Goal: Task Accomplishment & Management: Complete application form

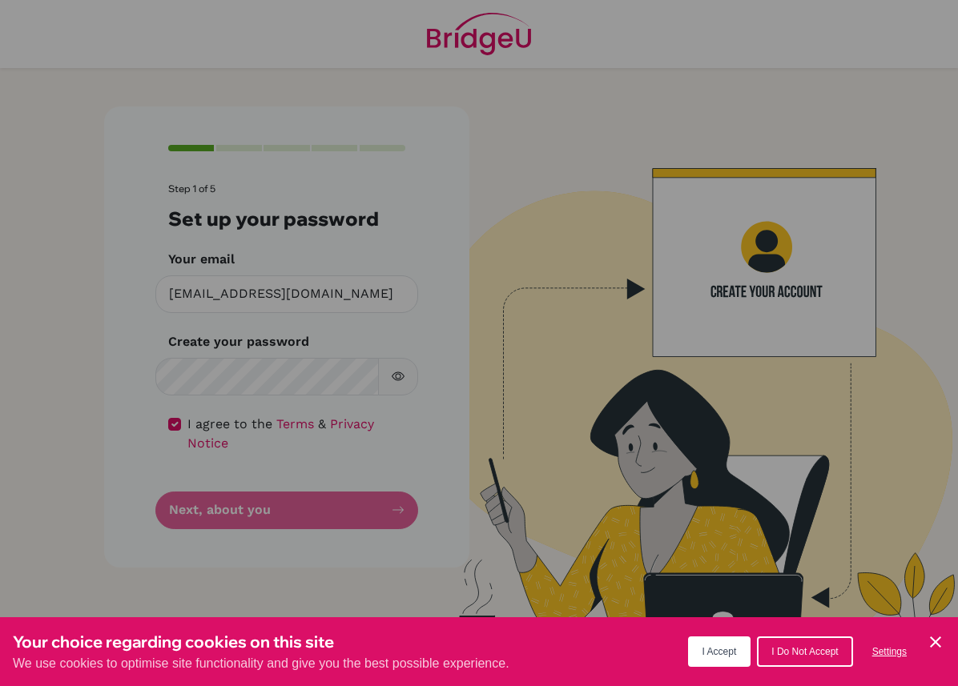
scroll to position [18, 0]
click at [399, 356] on div "Cookie Preferences" at bounding box center [479, 343] width 958 height 686
click at [258, 496] on div "Cookie Preferences" at bounding box center [479, 343] width 958 height 686
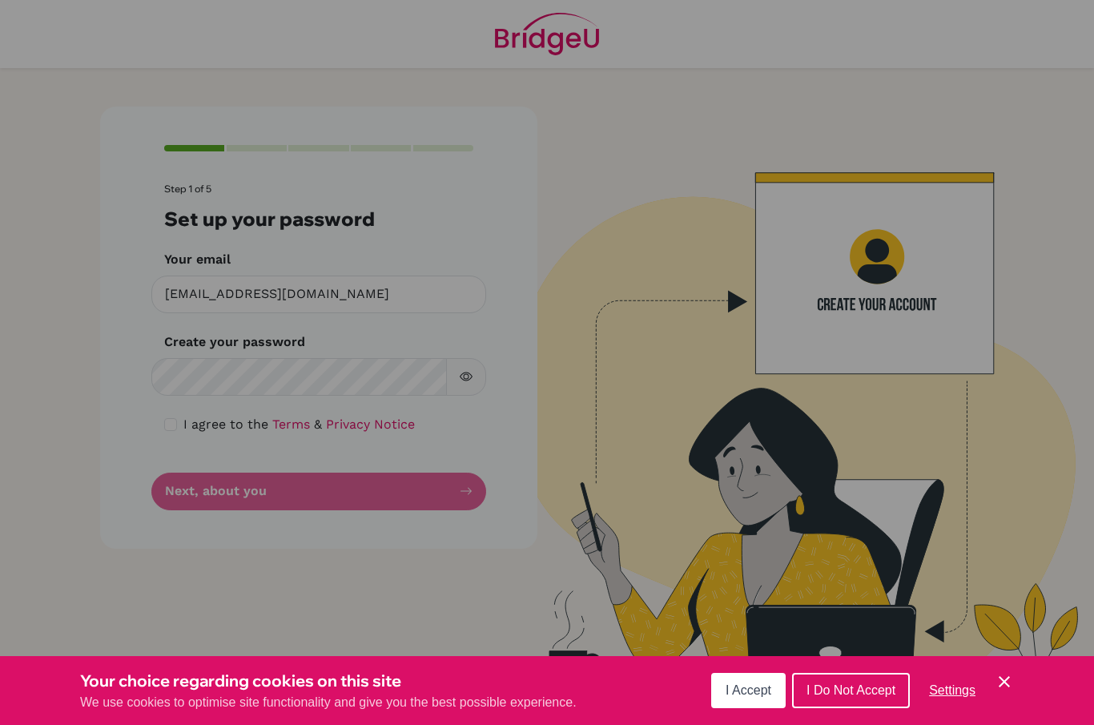
scroll to position [19, 0]
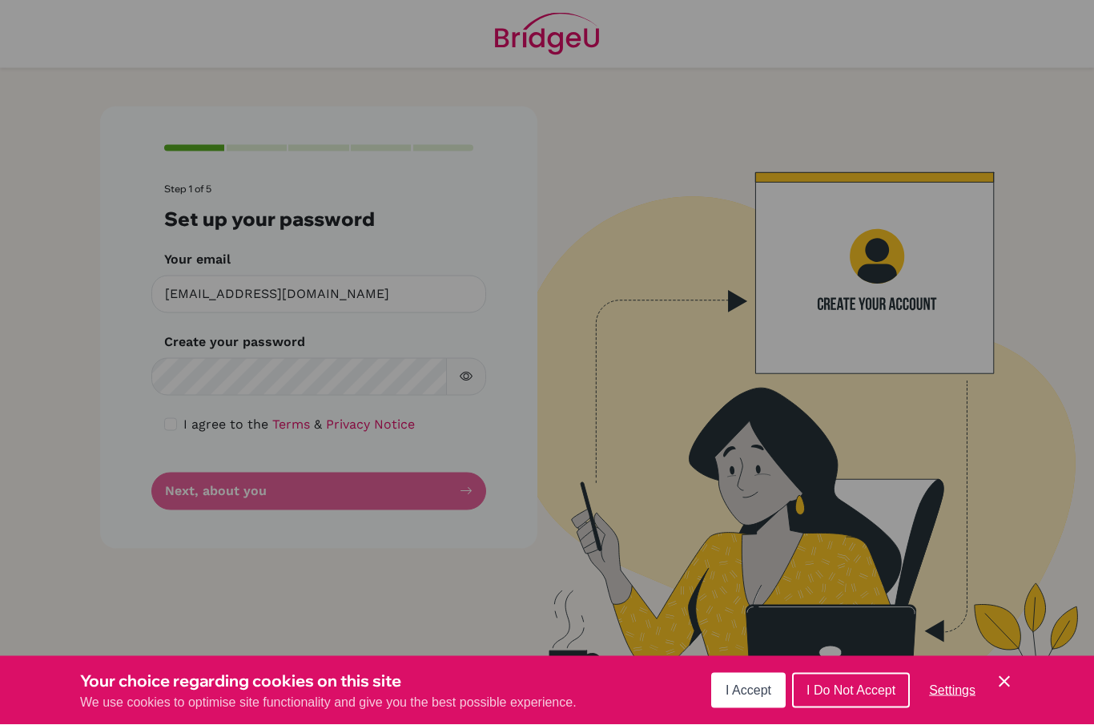
click at [108, 440] on div "Cookie Preferences" at bounding box center [547, 362] width 1094 height 725
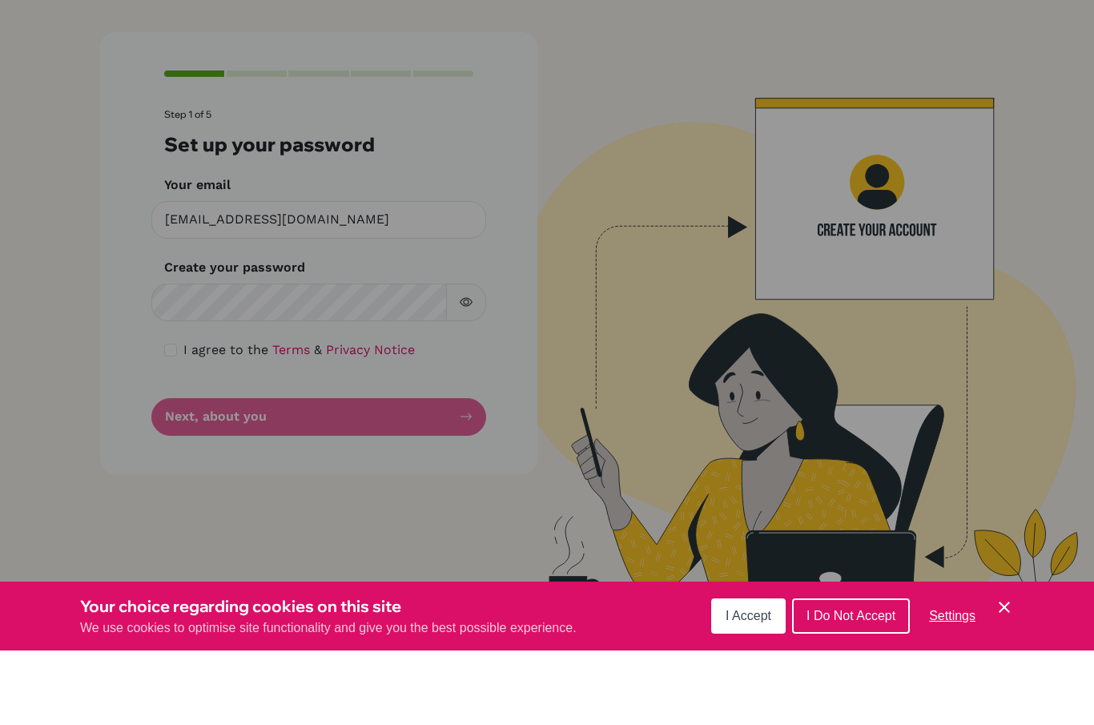
click at [195, 296] on div "Cookie Preferences" at bounding box center [547, 362] width 1094 height 725
click at [755, 683] on span "I Accept" at bounding box center [748, 690] width 46 height 14
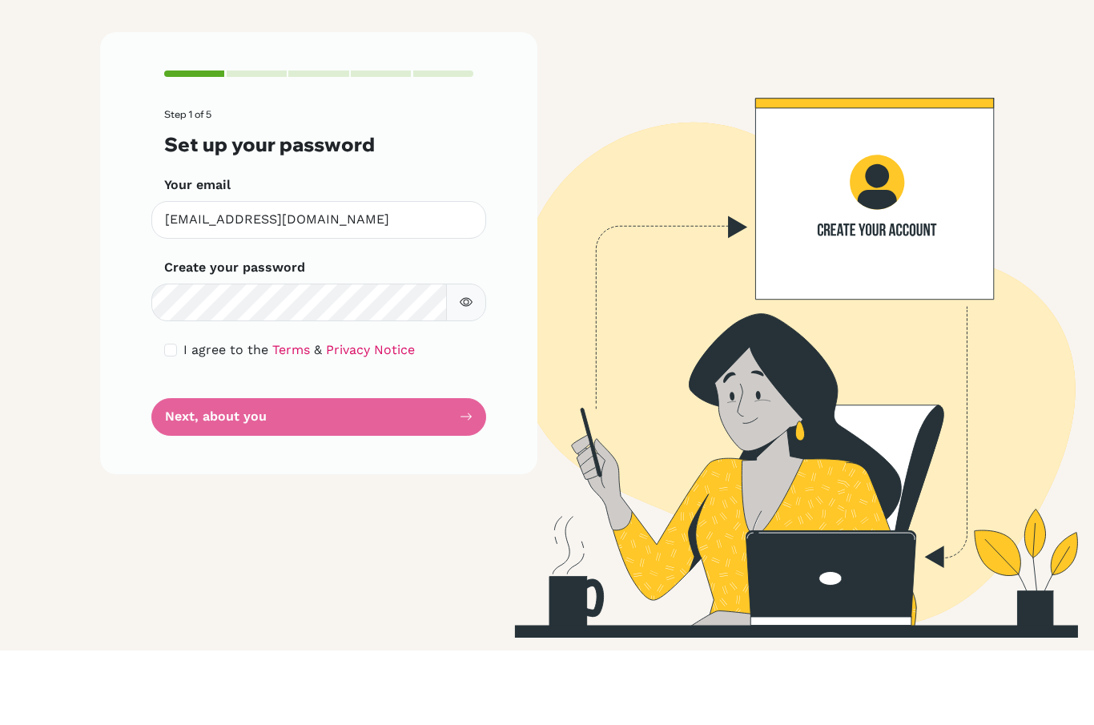
click at [235, 412] on form "Step 1 of 5 Set up your password Your email st20220423@saisdubai.com Invalid em…" at bounding box center [318, 346] width 309 height 326
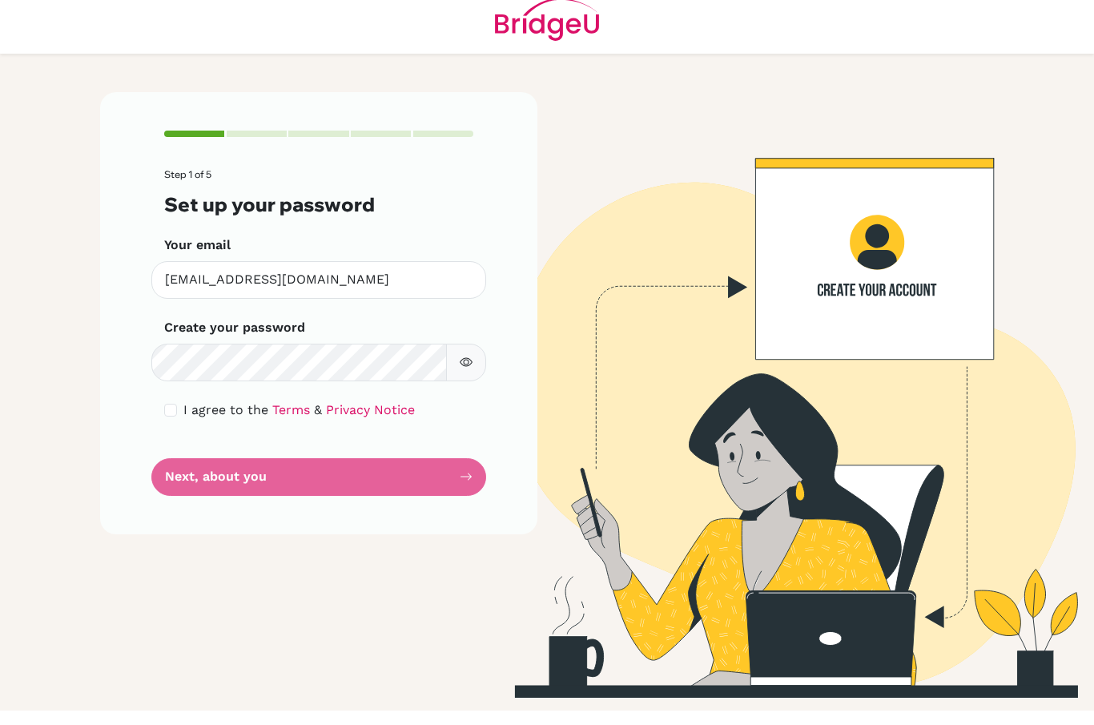
click at [179, 415] on div "I agree to the Terms & Privacy Notice" at bounding box center [318, 424] width 309 height 19
click at [172, 418] on input "checkbox" at bounding box center [170, 424] width 13 height 13
checkbox input "true"
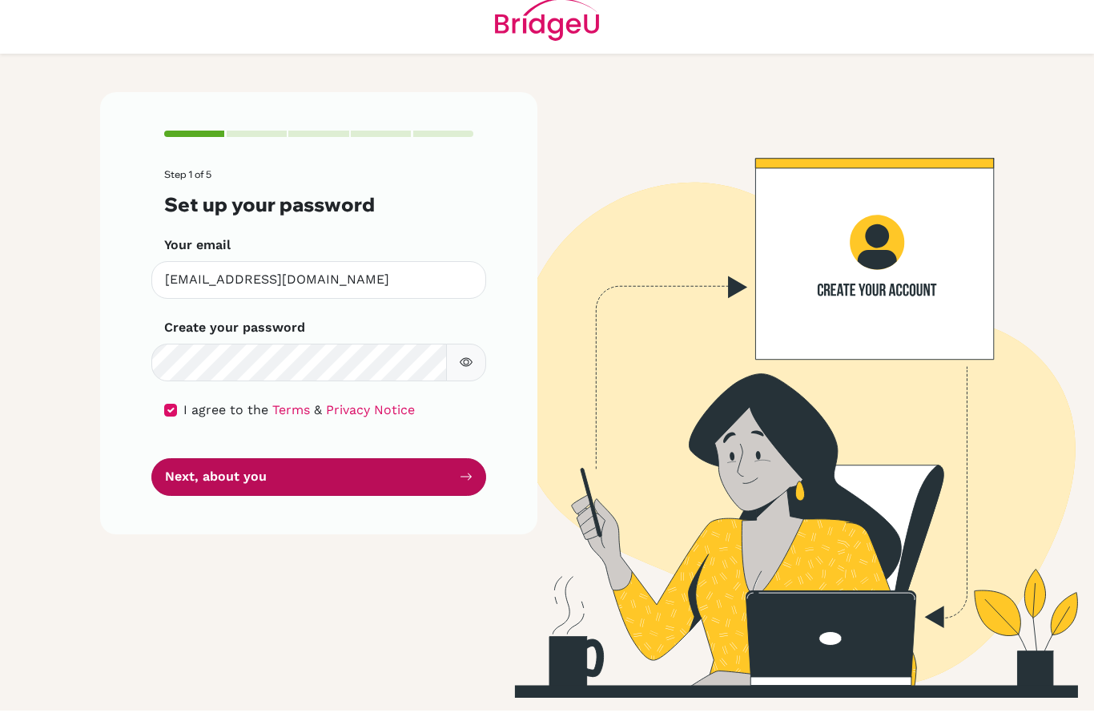
click at [191, 472] on button "Next, about you" at bounding box center [318, 491] width 335 height 38
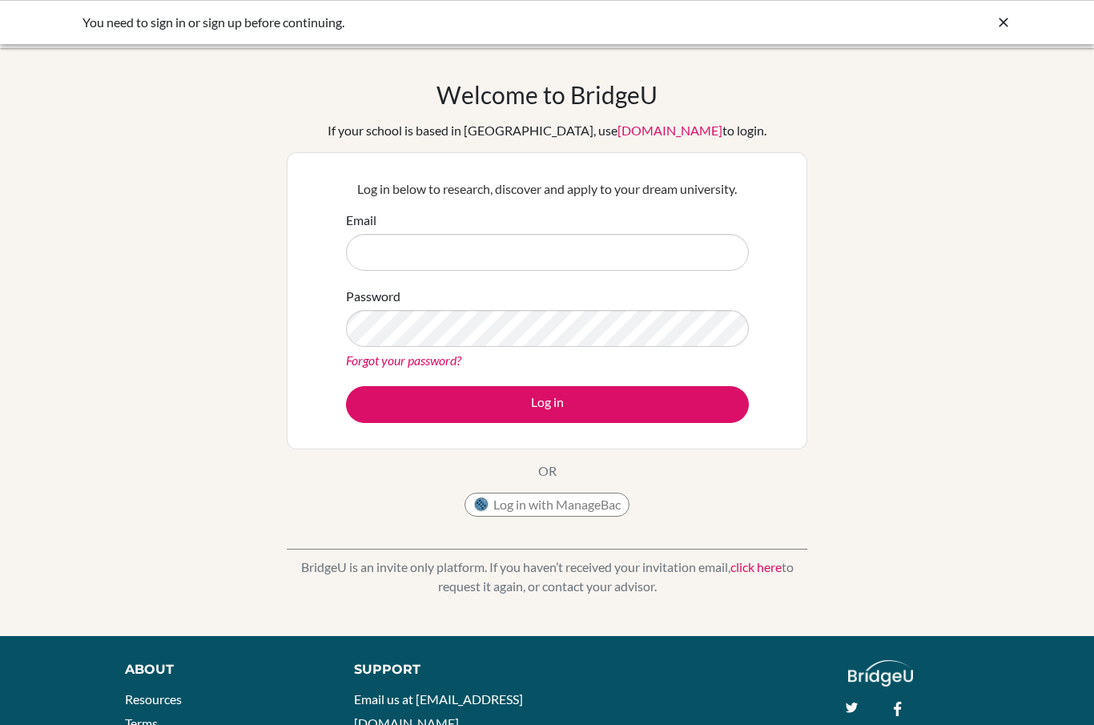
click at [404, 227] on div "Email" at bounding box center [547, 241] width 403 height 60
click at [409, 255] on input "Email" at bounding box center [547, 252] width 403 height 37
type input "[EMAIL_ADDRESS][DOMAIN_NAME]"
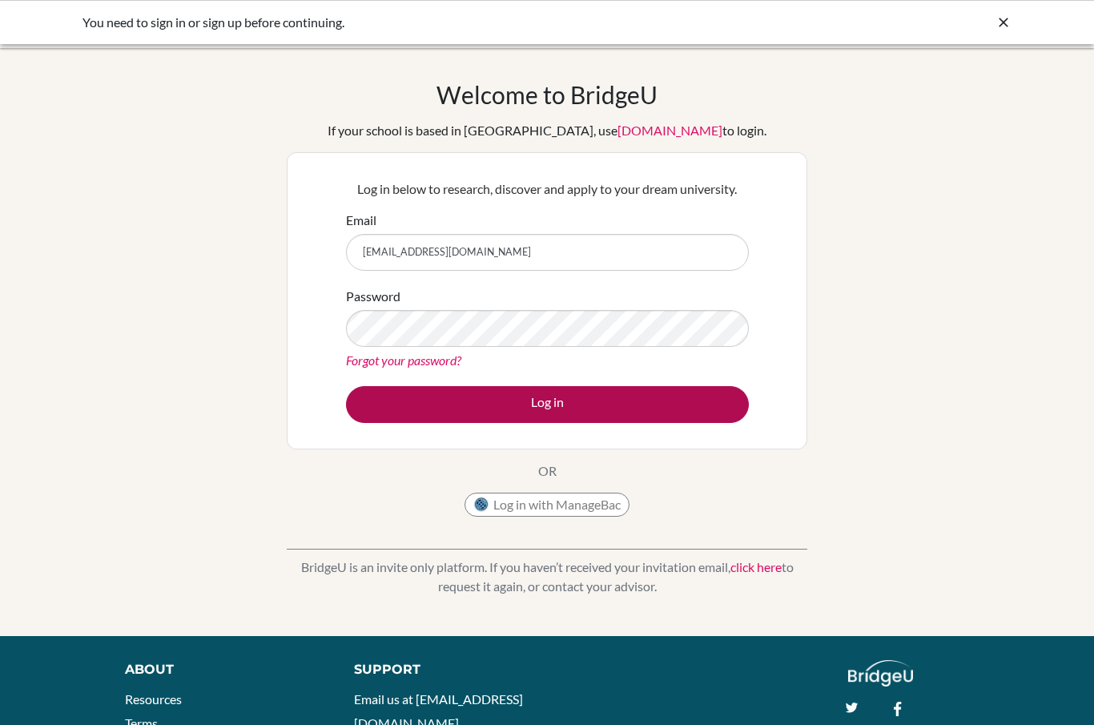
click at [646, 396] on button "Log in" at bounding box center [547, 404] width 403 height 37
